Goal: Find specific page/section: Find specific page/section

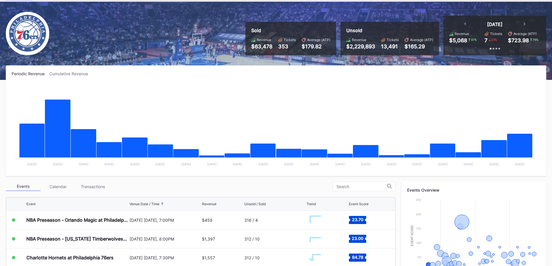
click at [96, 187] on div "Transactions" at bounding box center [92, 186] width 35 height 9
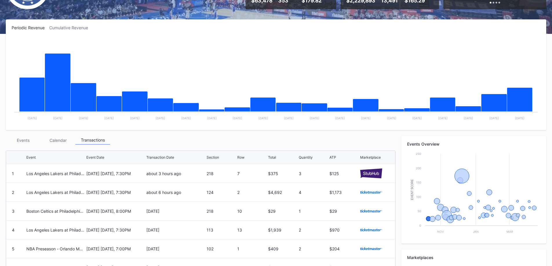
scroll to position [116, 0]
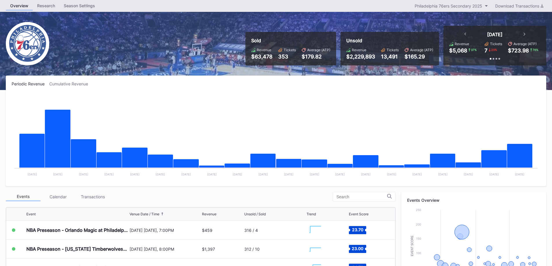
scroll to position [29, 0]
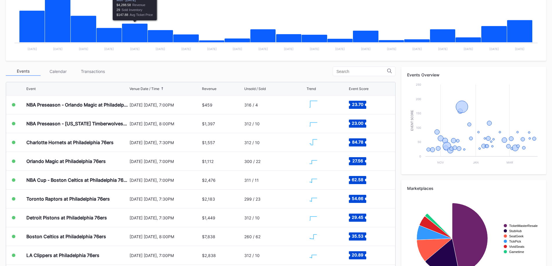
scroll to position [172, 0]
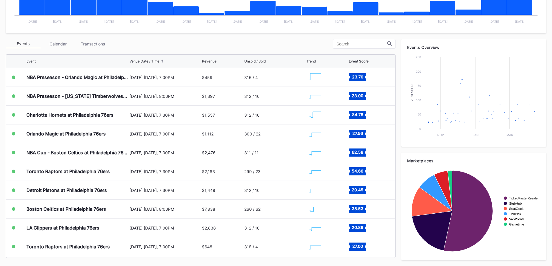
click at [104, 39] on div "Periodic Revenue Cumulative Revenue Created with Highcharts 11.2.0 Chart title …" at bounding box center [276, 95] width 552 height 344
click at [103, 41] on div "Transactions" at bounding box center [92, 43] width 35 height 9
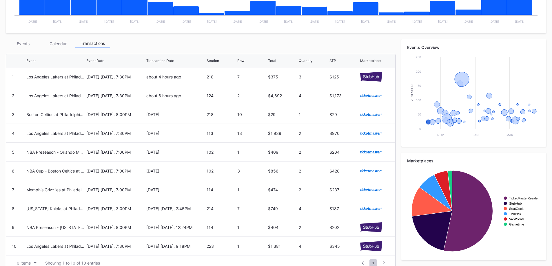
click at [30, 39] on div "Periodic Revenue Cumulative Revenue Created with Highcharts 11.2.0 Chart title …" at bounding box center [276, 100] width 552 height 354
click at [30, 40] on div "Events" at bounding box center [23, 43] width 35 height 9
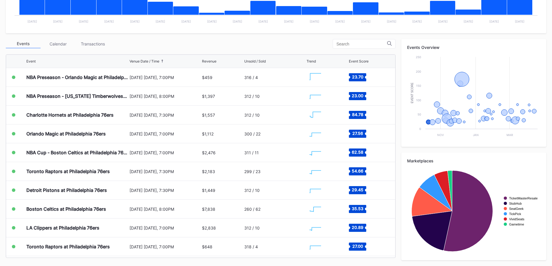
drag, startPoint x: 96, startPoint y: 41, endPoint x: 94, endPoint y: 45, distance: 4.4
click at [94, 46] on div "Transactions" at bounding box center [92, 43] width 35 height 9
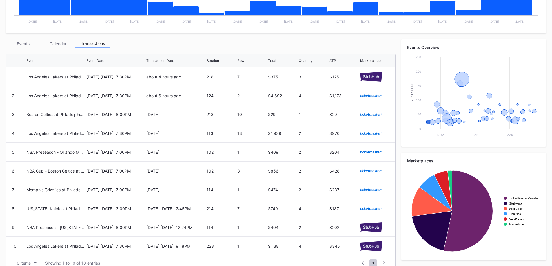
click at [199, 43] on div "Events Calendar Transactions" at bounding box center [201, 43] width 390 height 9
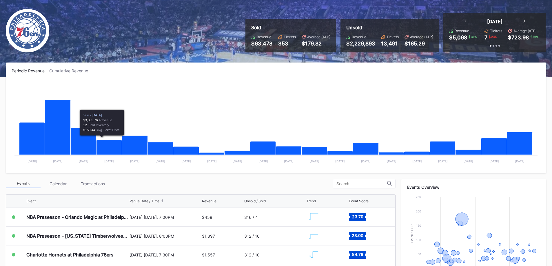
scroll to position [87, 0]
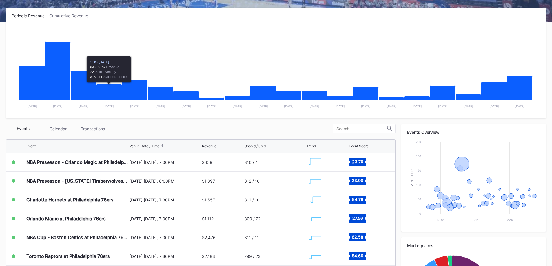
click at [99, 125] on div "Transactions" at bounding box center [92, 128] width 35 height 9
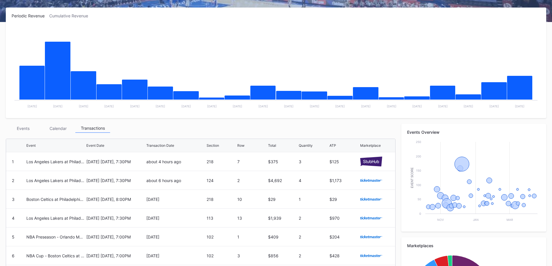
click at [27, 131] on div "Events" at bounding box center [23, 128] width 35 height 9
